Goal: Ask a question

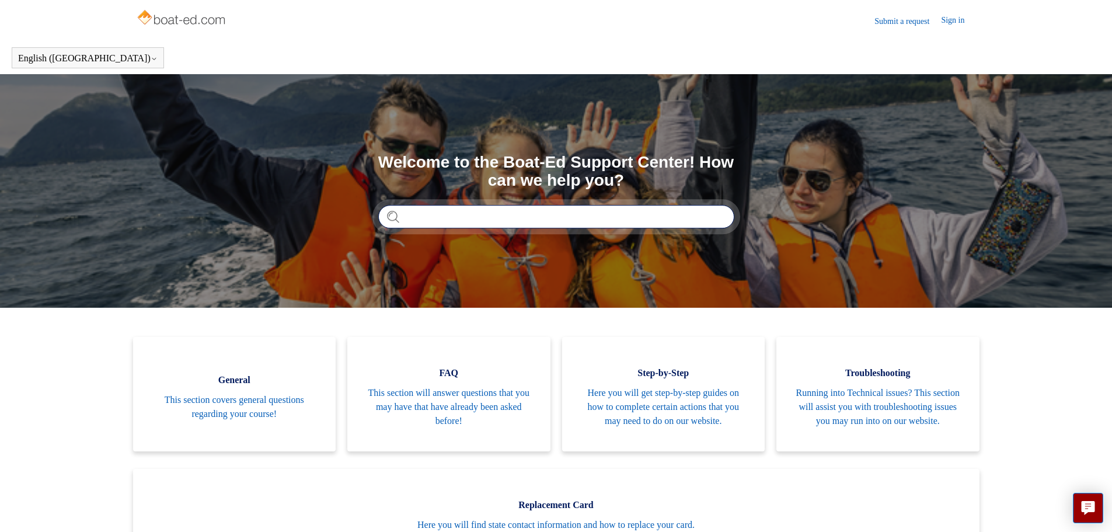
click at [541, 218] on input "Search" at bounding box center [556, 216] width 356 height 23
type input "**********"
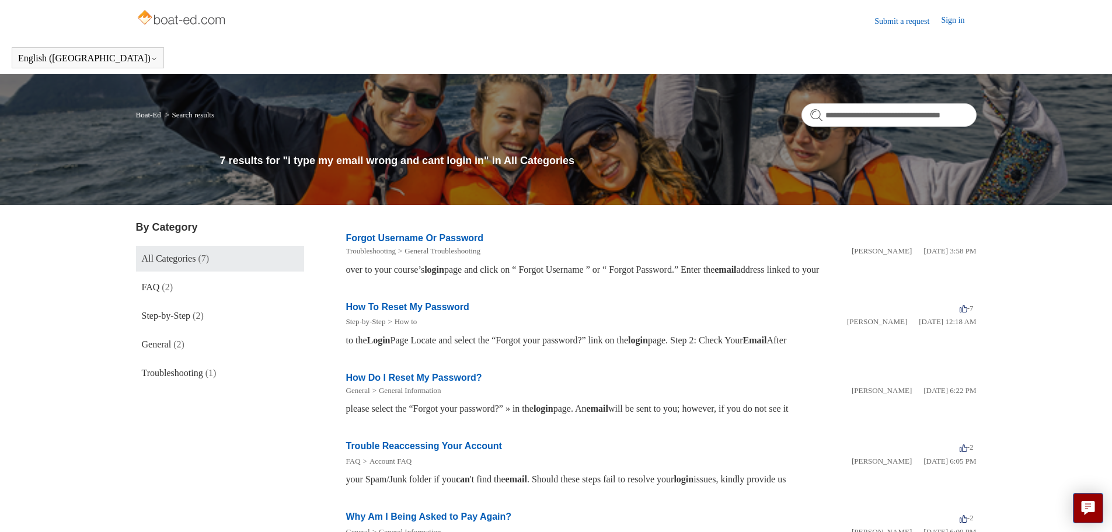
click at [403, 234] on link "Forgot Username Or Password" at bounding box center [415, 238] width 138 height 10
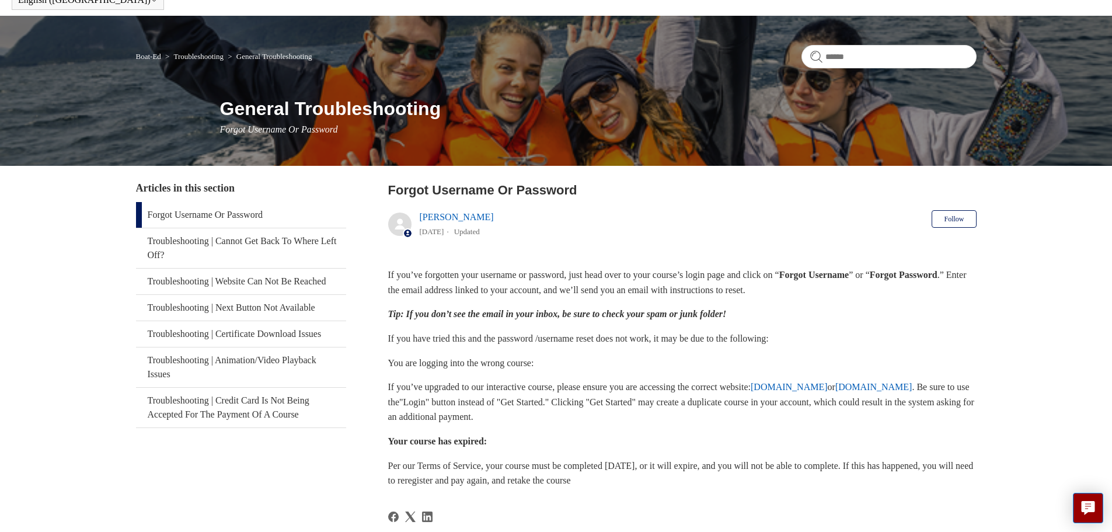
scroll to position [117, 0]
